Goal: Navigation & Orientation: Find specific page/section

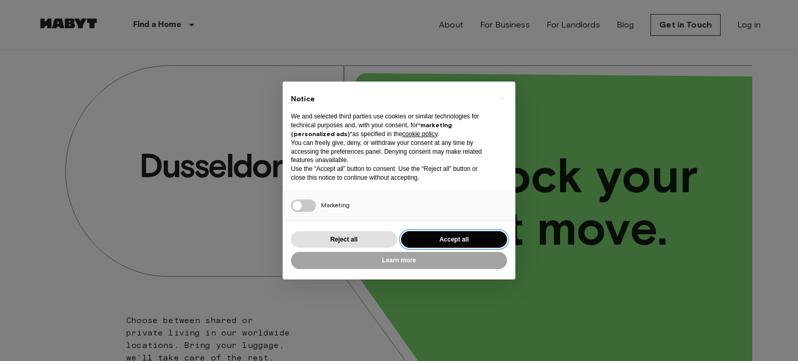
click at [477, 236] on button "Accept all" at bounding box center [454, 239] width 106 height 17
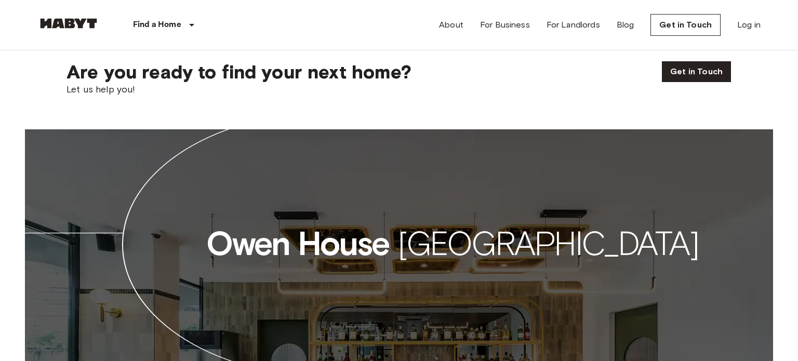
scroll to position [2833, 0]
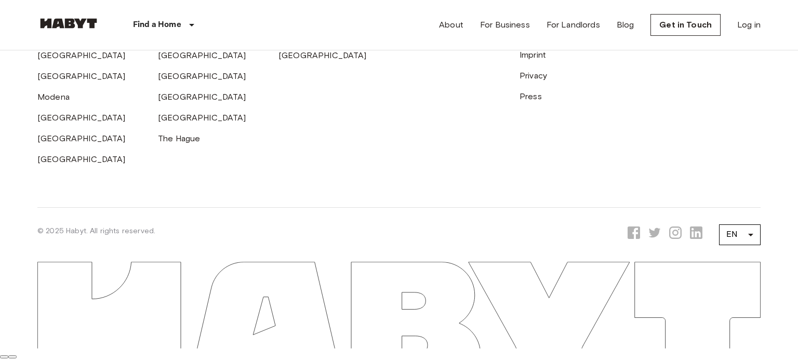
click at [702, 235] on icon "Opens a new tab to Habyt LinkedIn page" at bounding box center [696, 233] width 12 height 12
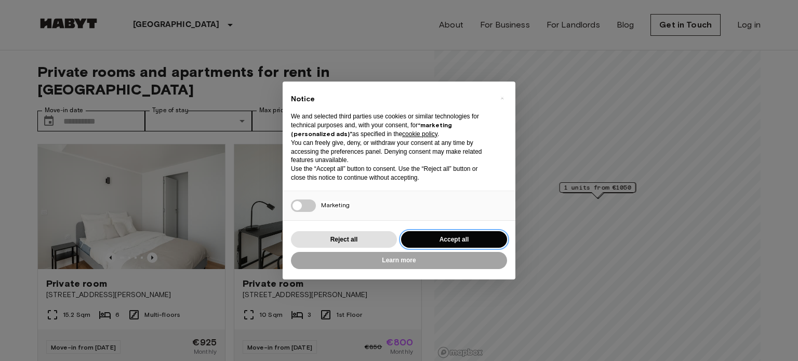
click at [473, 236] on button "Accept all" at bounding box center [454, 239] width 106 height 17
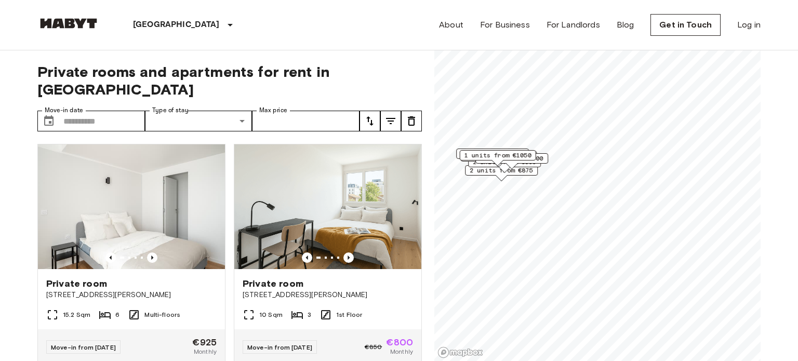
click at [85, 16] on div "Paris Europe Amsterdam Berlin Brussels Cologne Dusseldorf Frankfurt Graz Hambur…" at bounding box center [153, 25] width 232 height 50
click at [95, 21] on img at bounding box center [68, 23] width 62 height 10
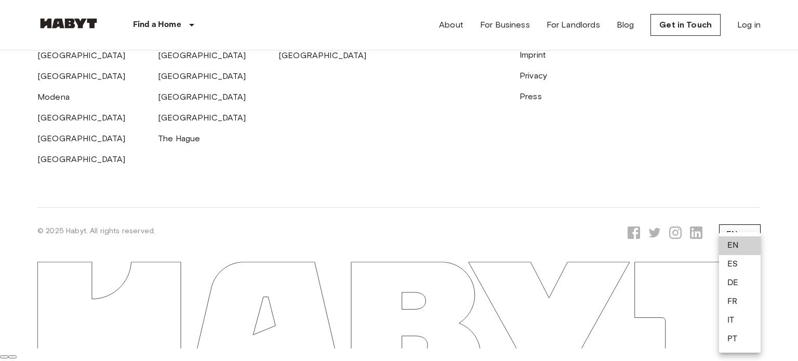
click at [739, 297] on li "FR" at bounding box center [740, 301] width 42 height 19
